Goal: Transaction & Acquisition: Purchase product/service

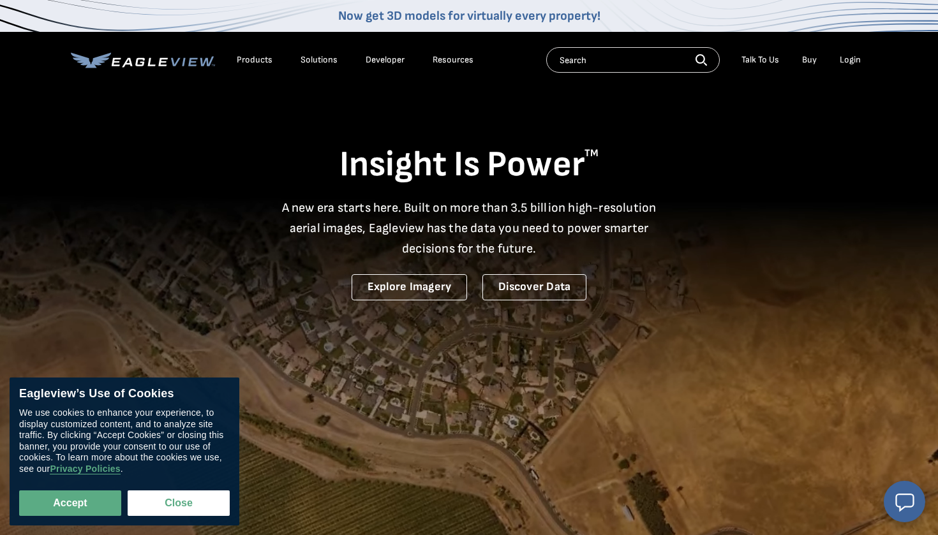
click at [840, 63] on div "Login" at bounding box center [850, 59] width 21 height 11
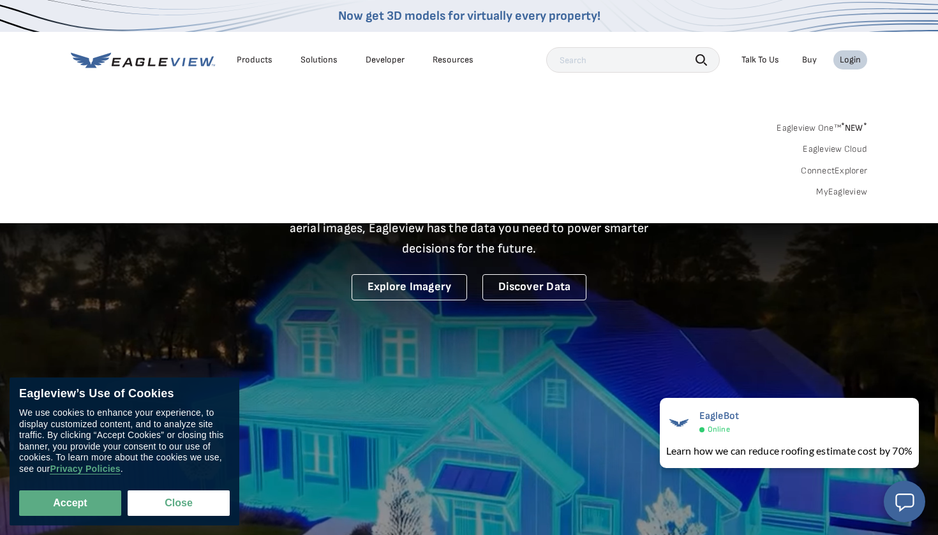
click at [837, 194] on link "MyEagleview" at bounding box center [841, 191] width 51 height 11
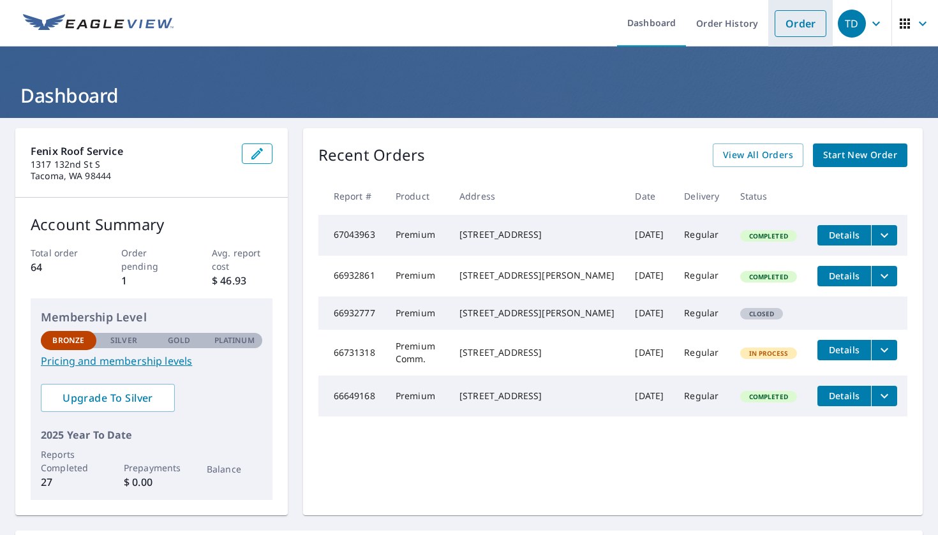
click at [806, 29] on link "Order" at bounding box center [801, 23] width 52 height 27
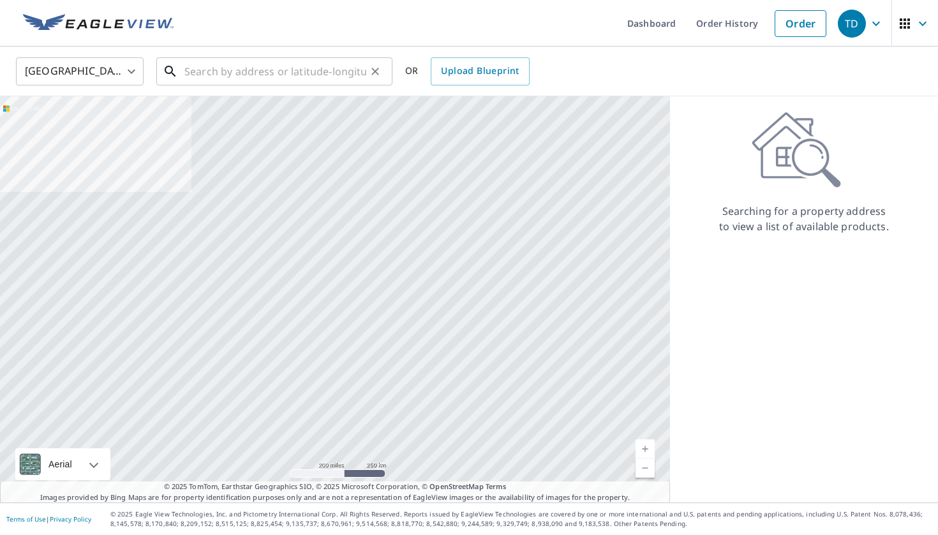
click at [341, 71] on input "text" at bounding box center [275, 72] width 182 height 36
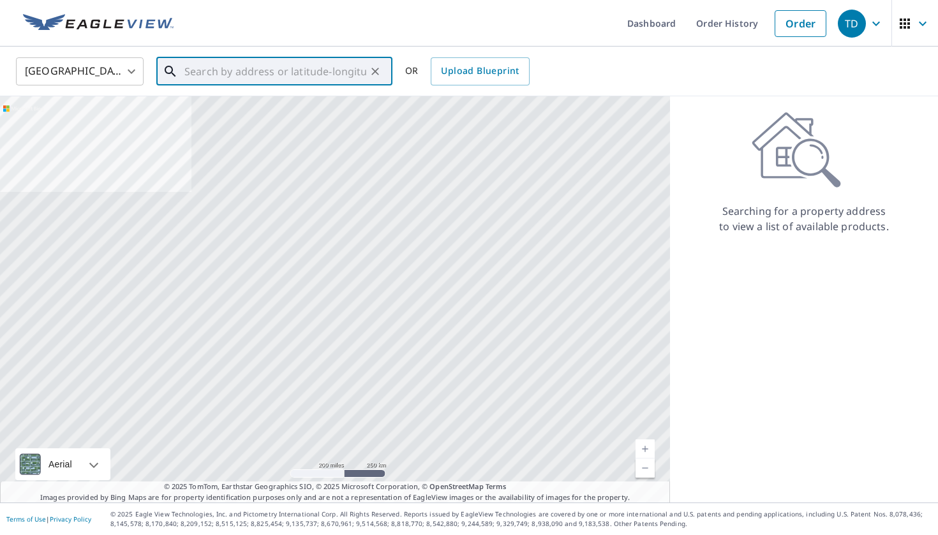
paste input "44202 SE 159th St North Bend, WA 98045"
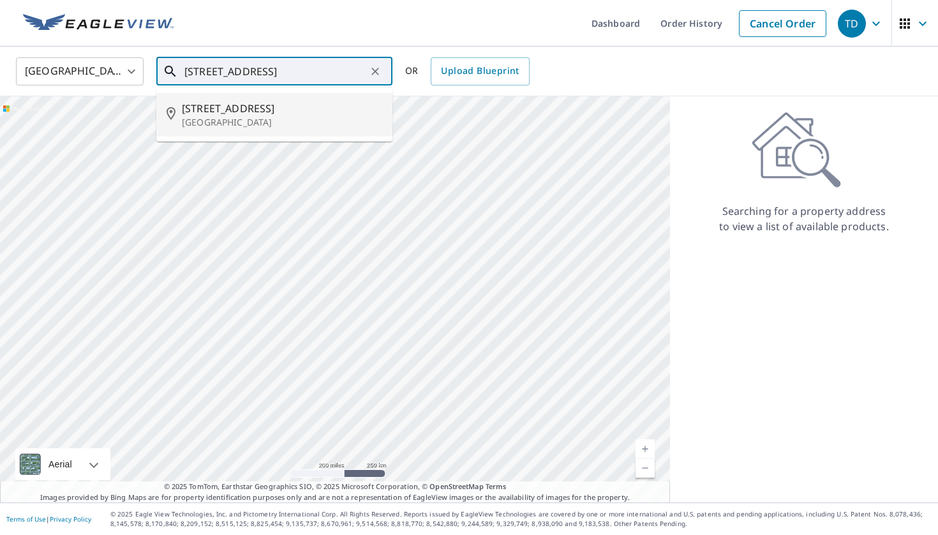
click at [279, 101] on span "44202 Se 159th St" at bounding box center [282, 108] width 200 height 15
type input "44202 Se 159th St North Bend, WA 98045"
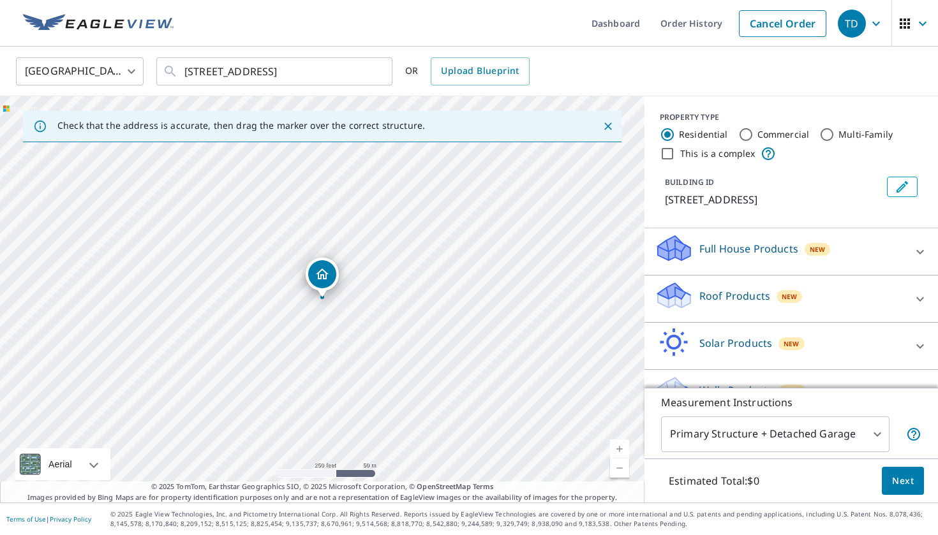
click at [725, 292] on p "Roof Products" at bounding box center [734, 295] width 71 height 15
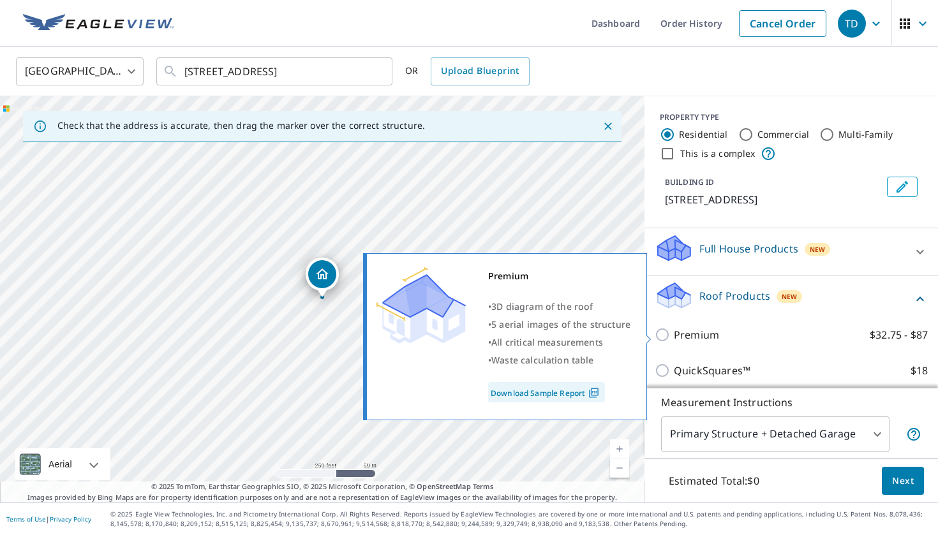
click at [702, 329] on p "Premium" at bounding box center [696, 334] width 45 height 15
click at [674, 329] on input "Premium $32.75 - $87" at bounding box center [664, 334] width 19 height 15
checkbox input "true"
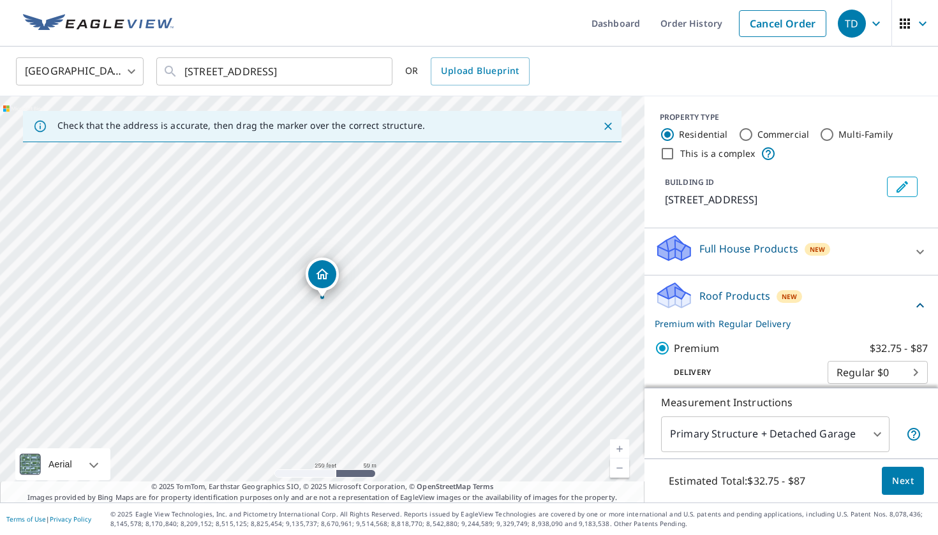
click at [909, 489] on button "Next" at bounding box center [903, 481] width 42 height 29
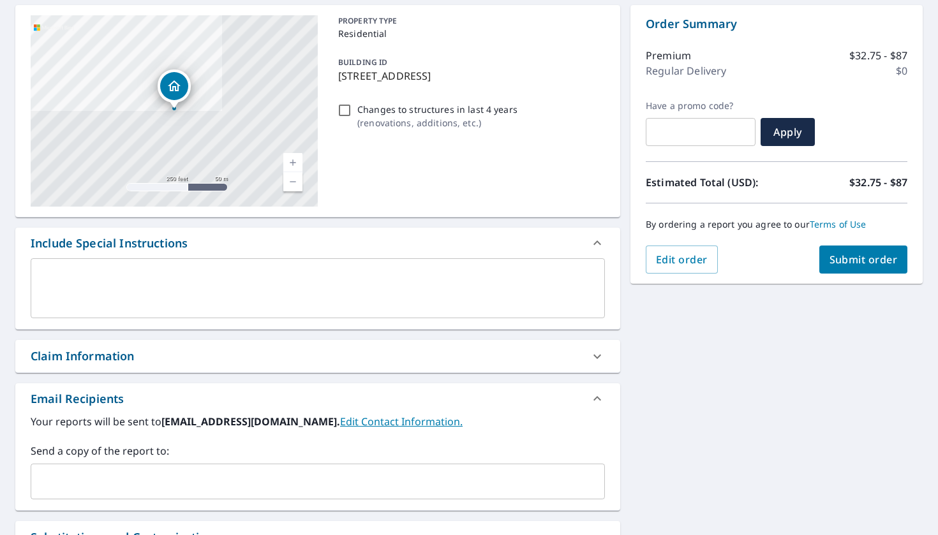
scroll to position [100, 0]
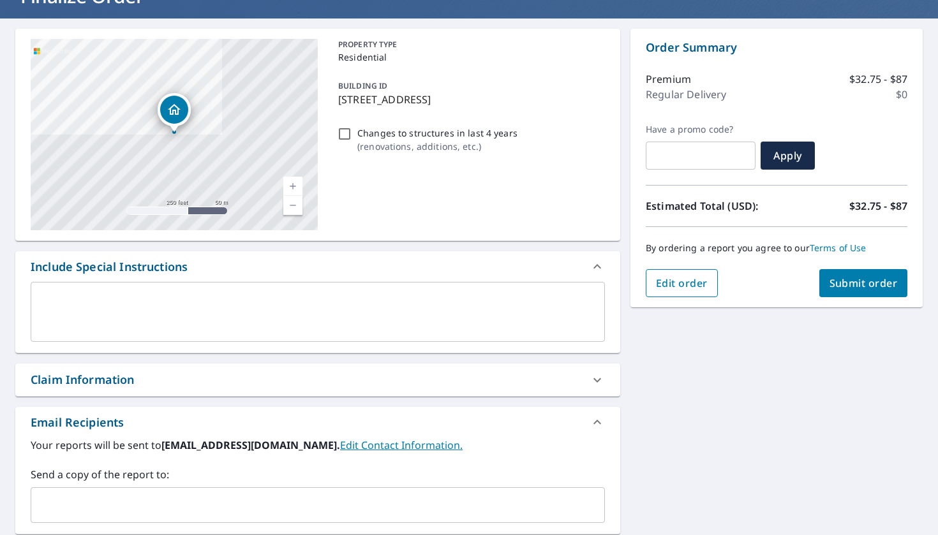
click at [677, 292] on button "Edit order" at bounding box center [682, 283] width 72 height 28
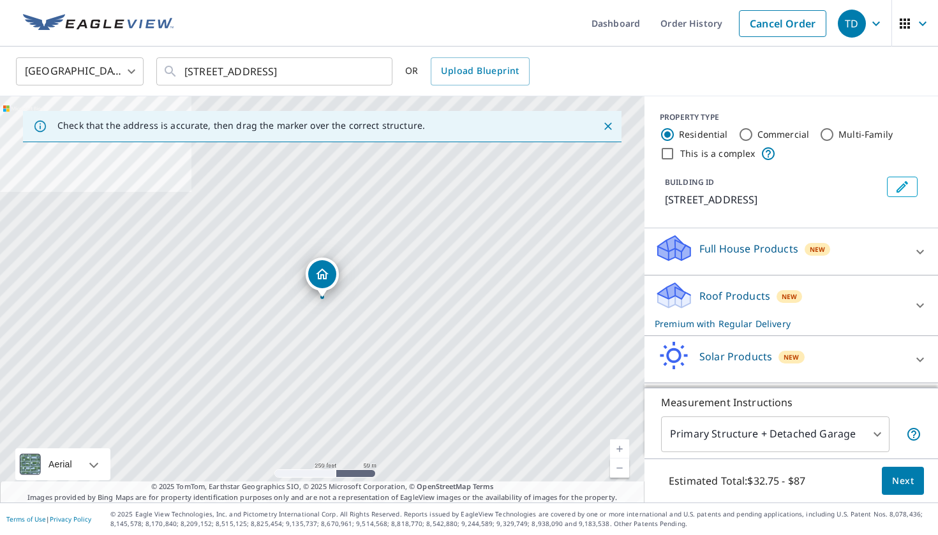
click at [705, 297] on p "Roof Products" at bounding box center [734, 295] width 71 height 15
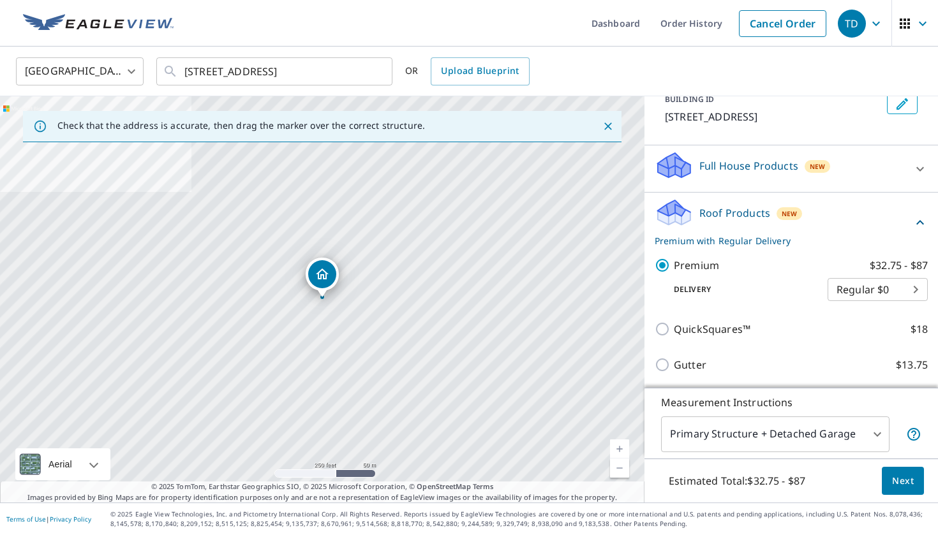
scroll to position [88, 0]
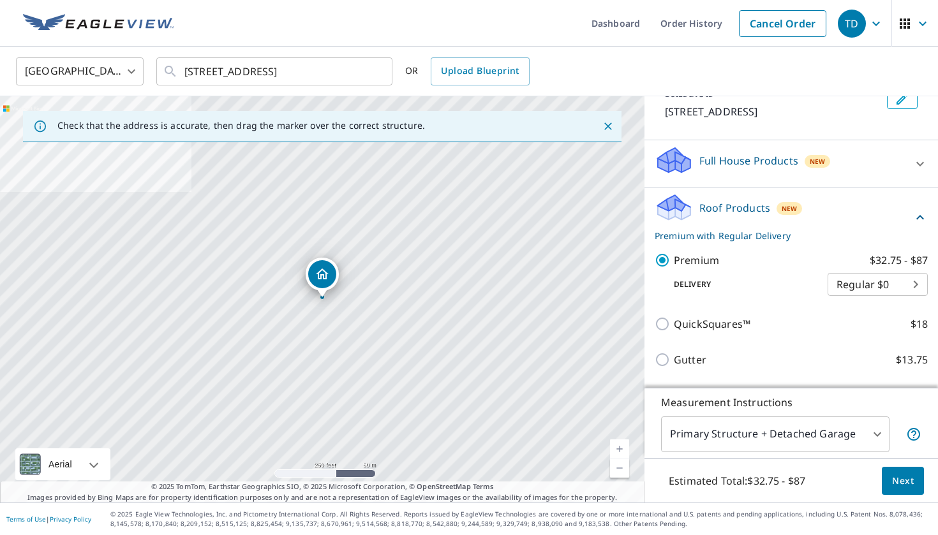
click at [904, 480] on span "Next" at bounding box center [903, 481] width 22 height 16
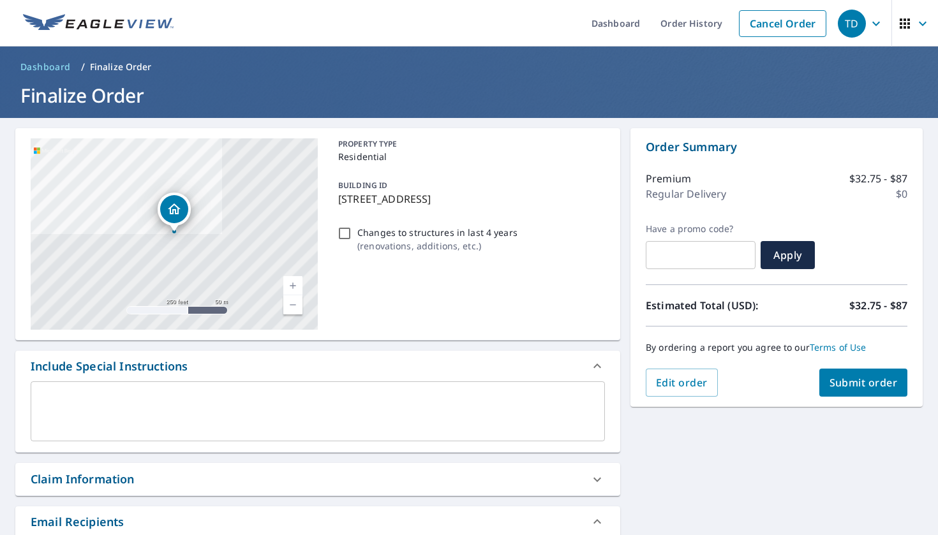
click at [856, 392] on button "Submit order" at bounding box center [863, 383] width 89 height 28
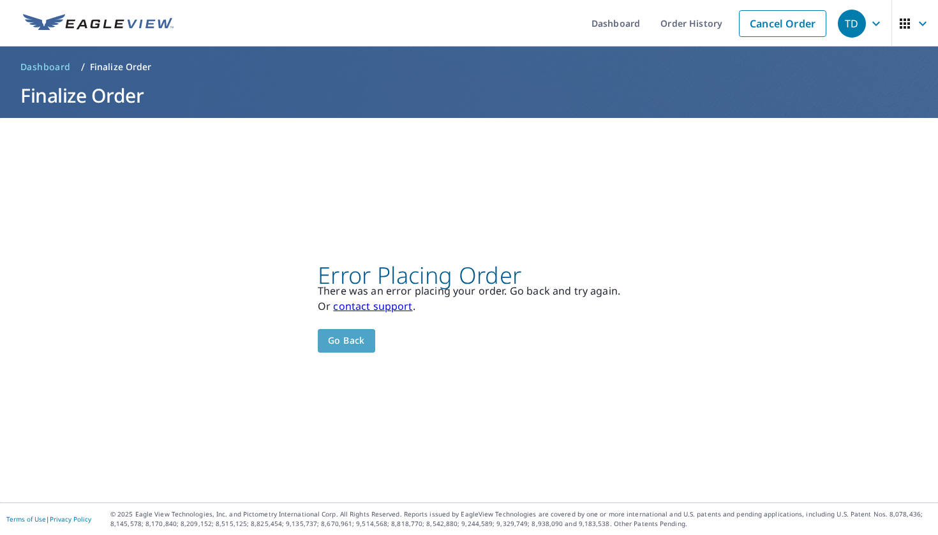
click at [369, 343] on button "Go back" at bounding box center [346, 341] width 57 height 24
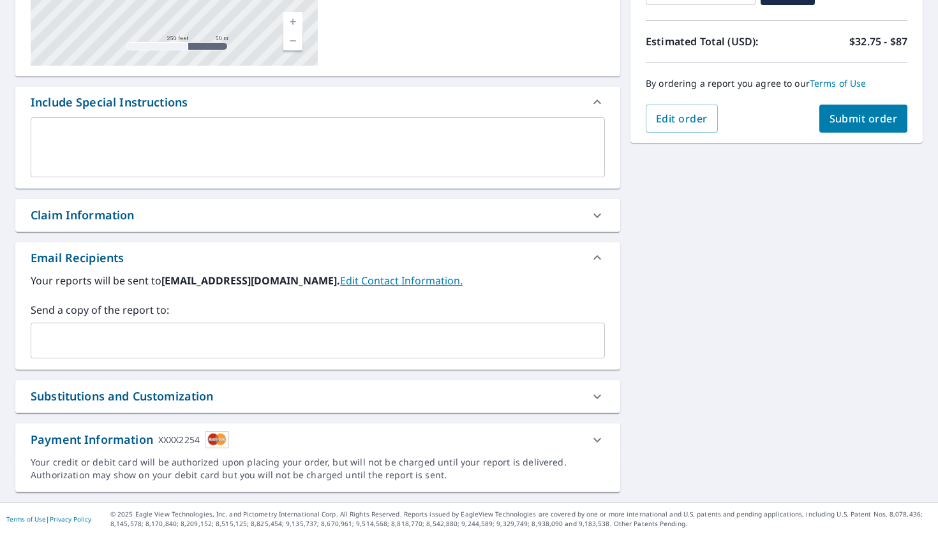
scroll to position [264, 0]
click at [595, 438] on icon at bounding box center [597, 440] width 15 height 15
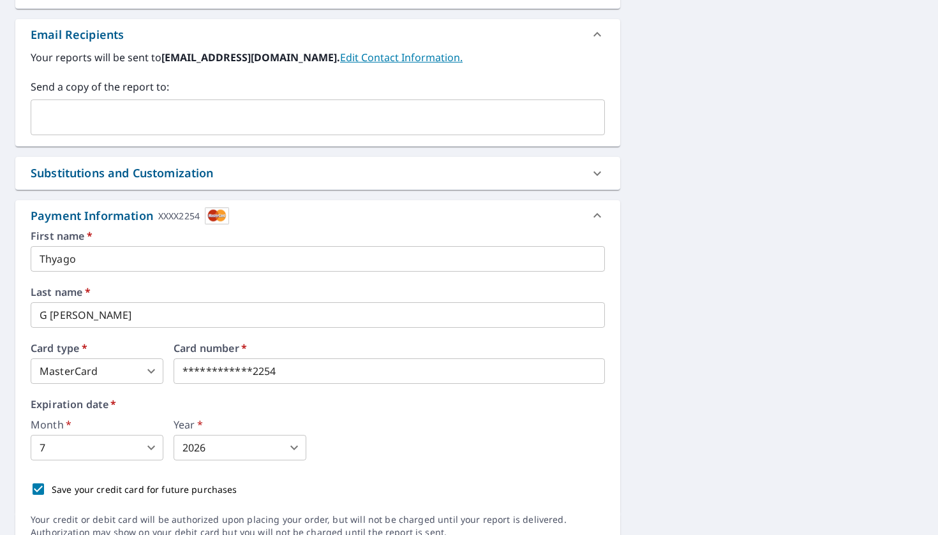
scroll to position [489, 0]
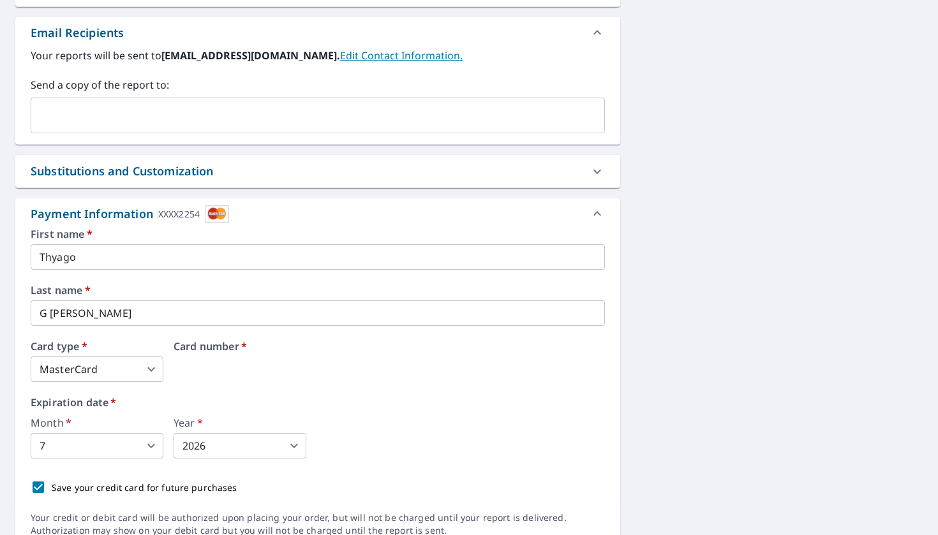
click at [325, 368] on div "Card number   *" at bounding box center [389, 361] width 431 height 41
type input "2"
click at [200, 447] on body "TD TD Dashboard Order History Cancel Order TD Dashboard / Finalize Order Finali…" at bounding box center [469, 267] width 938 height 535
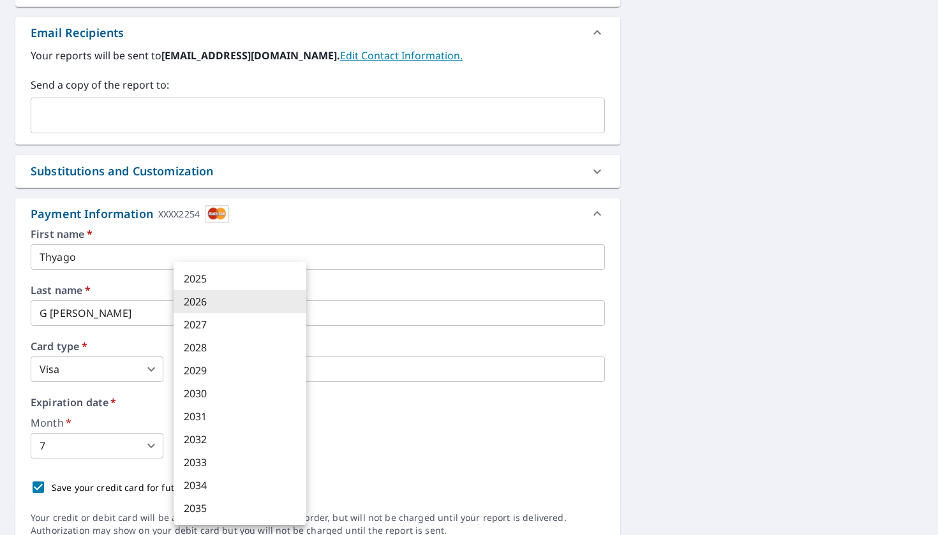
click at [216, 388] on li "2030" at bounding box center [240, 393] width 133 height 23
type input "2030"
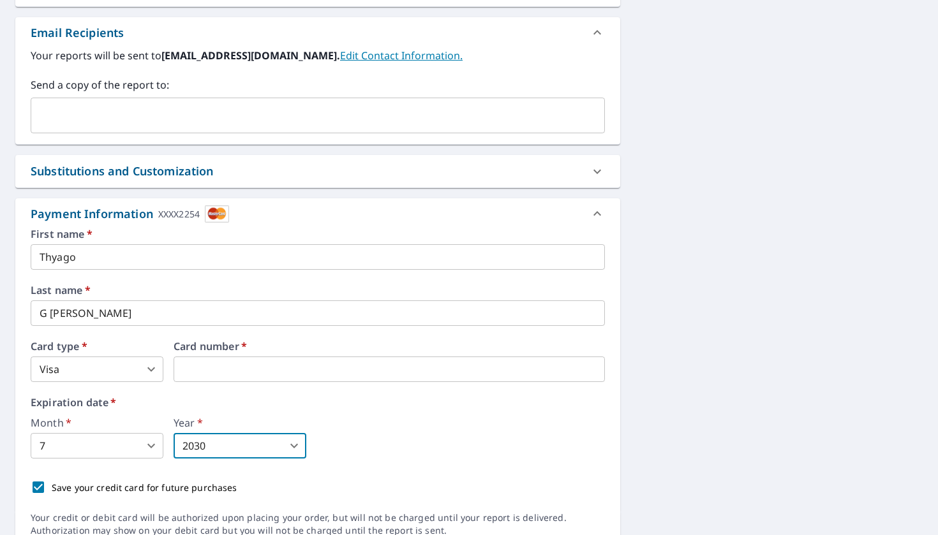
click at [100, 456] on body "TD TD Dashboard Order History Cancel Order TD Dashboard / Finalize Order Finali…" at bounding box center [469, 267] width 938 height 535
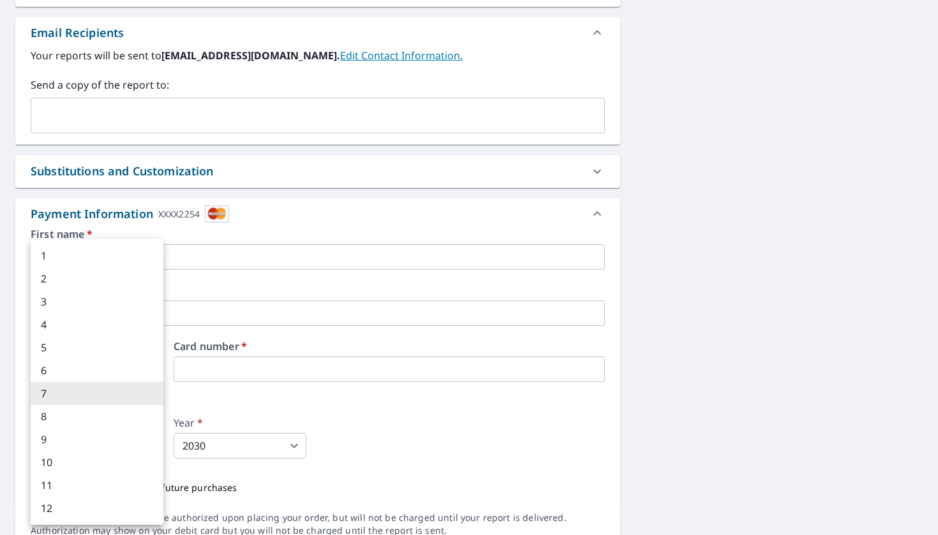
click at [59, 318] on li "4" at bounding box center [97, 324] width 133 height 23
type input "4"
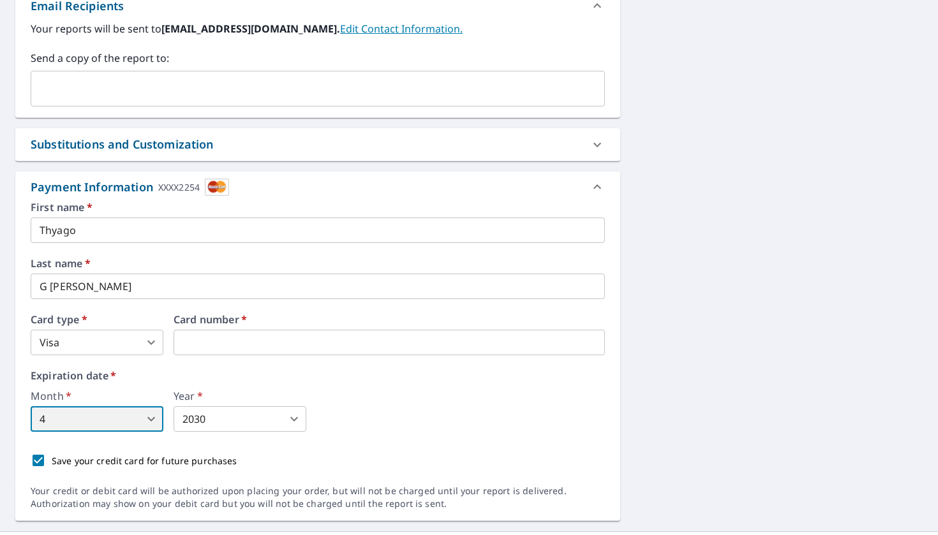
scroll to position [517, 0]
click at [237, 368] on div "First name   * Thyago ​ Last name   * G Da Cruz ​ Card type   * Visa 2 ​ Card n…" at bounding box center [318, 338] width 574 height 272
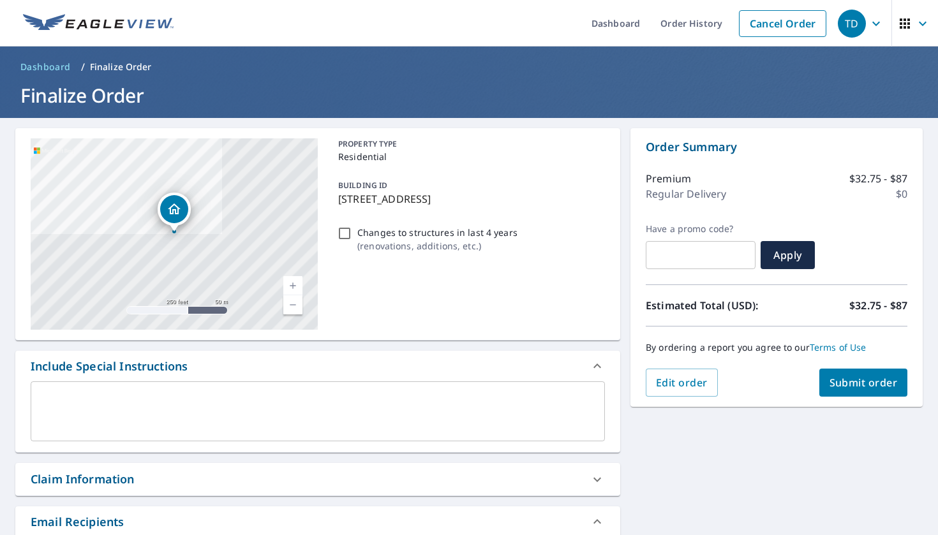
scroll to position [0, 0]
click at [844, 384] on span "Submit order" at bounding box center [864, 383] width 68 height 14
